Goal: Register for event/course

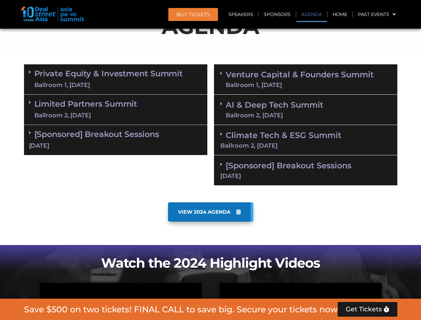
scroll to position [413, 0]
